Goal: Check status

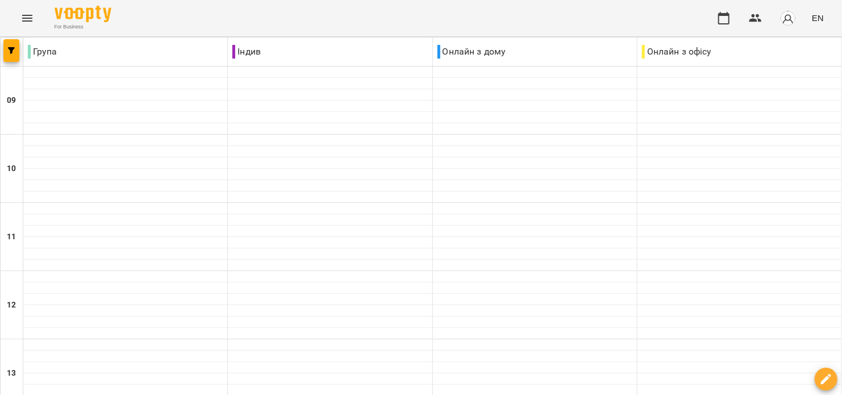
scroll to position [701, 0]
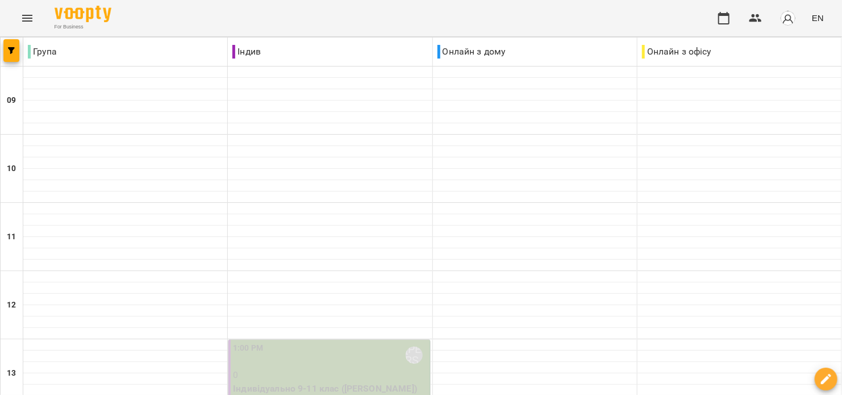
scroll to position [303, 0]
type input "**********"
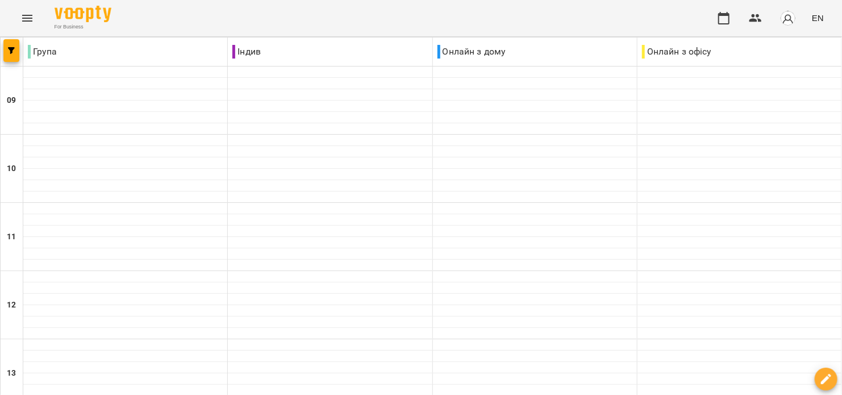
scroll to position [455, 0]
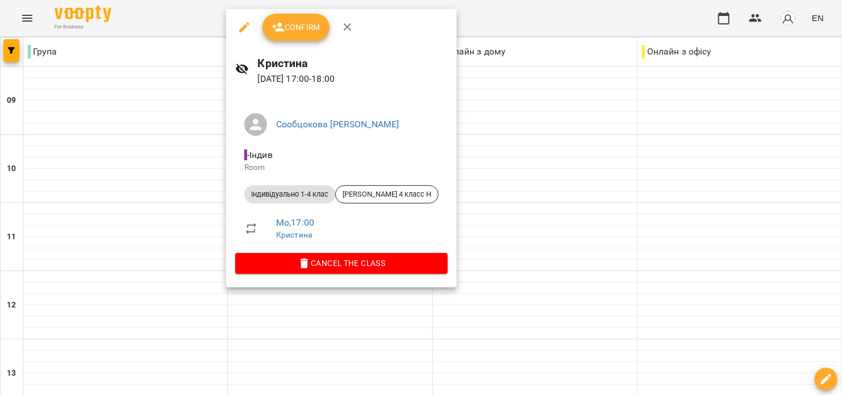
click at [284, 26] on icon "button" at bounding box center [279, 27] width 14 height 14
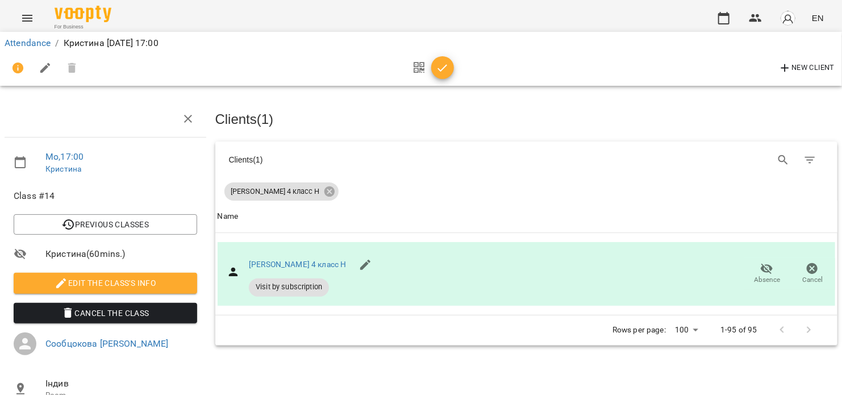
click at [441, 77] on button "button" at bounding box center [442, 67] width 23 height 23
